Goal: Task Accomplishment & Management: Use online tool/utility

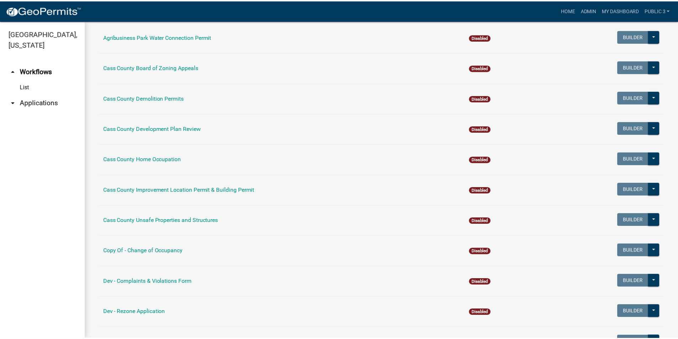
scroll to position [71, 0]
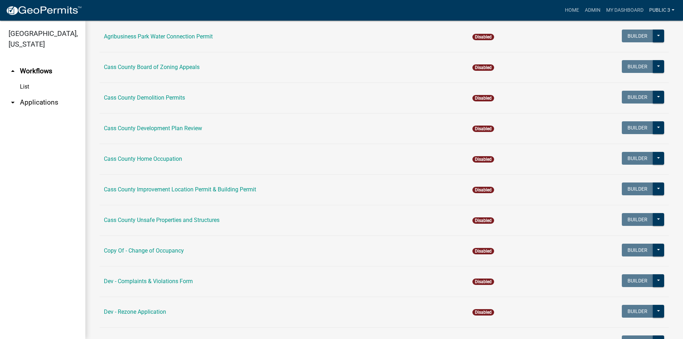
click at [660, 9] on link "public 3" at bounding box center [662, 11] width 31 height 14
click at [641, 73] on link "Logout" at bounding box center [649, 69] width 57 height 17
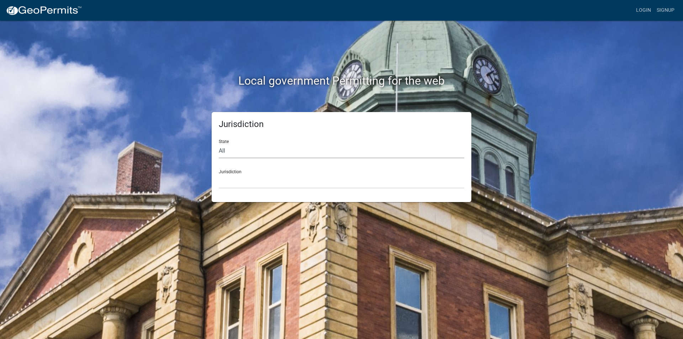
click at [255, 154] on select "All [US_STATE] [US_STATE] [US_STATE] [US_STATE] [US_STATE] [US_STATE] [US_STATE…" at bounding box center [342, 151] width 246 height 15
select select "[US_STATE]"
click at [219, 144] on select "All [US_STATE] [US_STATE] [US_STATE] [US_STATE] [US_STATE] [US_STATE] [US_STATE…" at bounding box center [342, 151] width 246 height 15
click at [259, 182] on select "City of [GEOGRAPHIC_DATA], [US_STATE] City of [GEOGRAPHIC_DATA], [US_STATE] Cit…" at bounding box center [342, 181] width 246 height 15
